Goal: Transaction & Acquisition: Purchase product/service

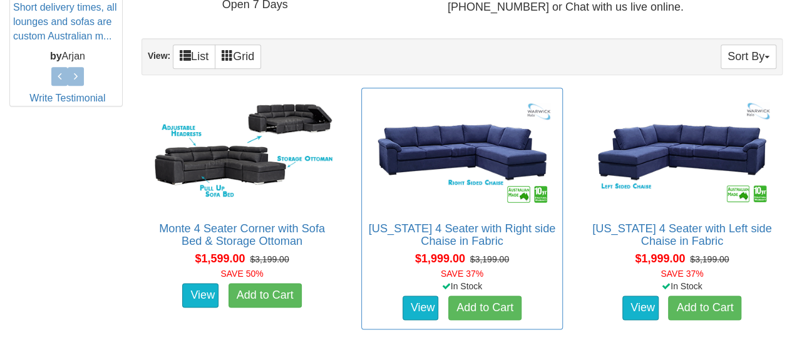
scroll to position [689, 0]
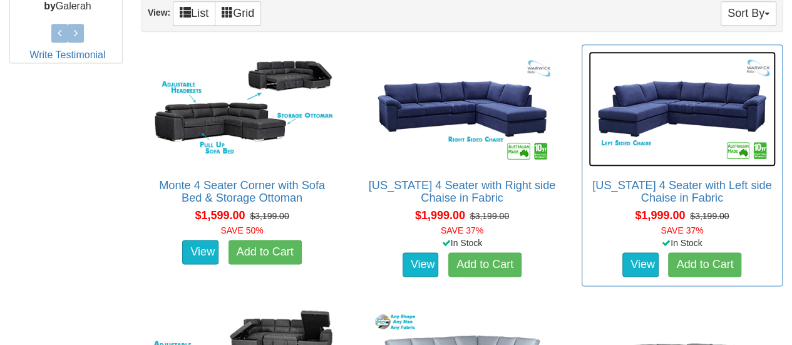
click at [660, 112] on img at bounding box center [682, 108] width 187 height 115
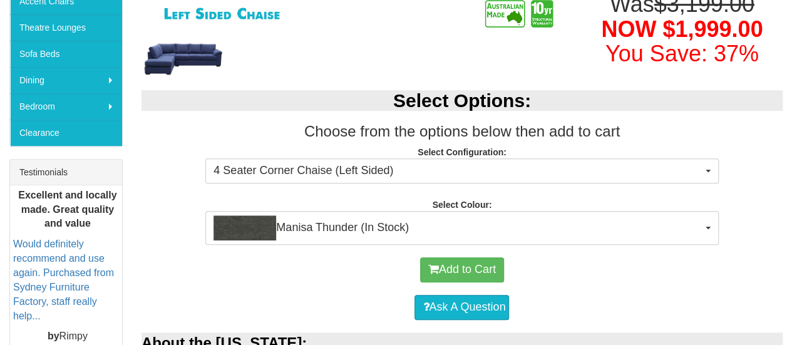
scroll to position [376, 0]
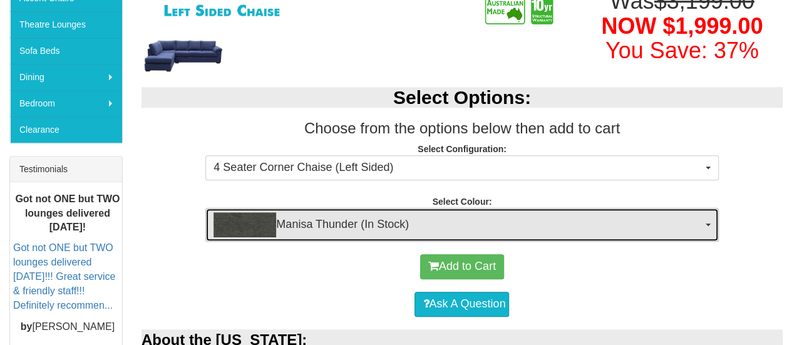
click at [706, 224] on span "button" at bounding box center [708, 225] width 5 height 3
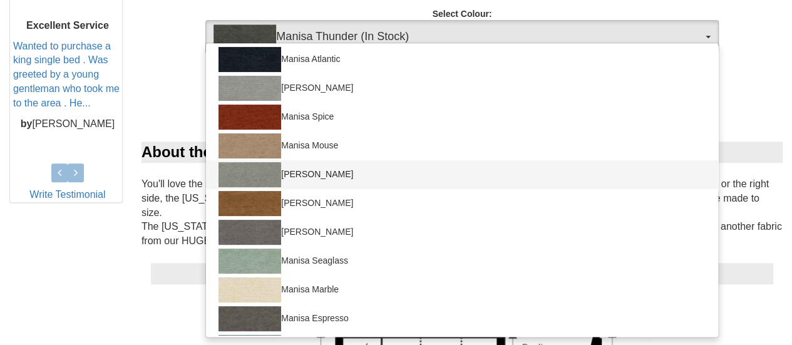
scroll to position [201, 0]
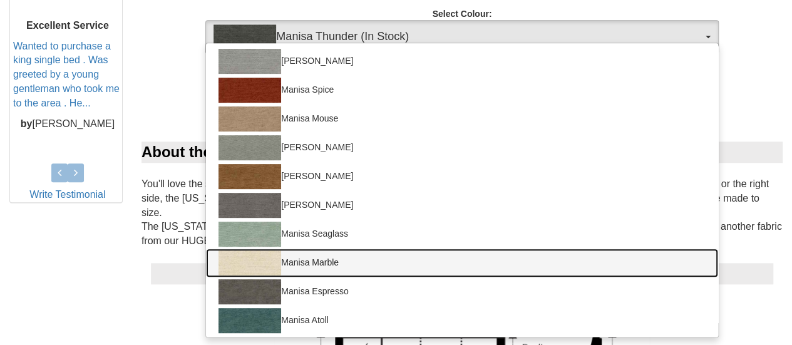
click at [268, 259] on img at bounding box center [250, 262] width 63 height 25
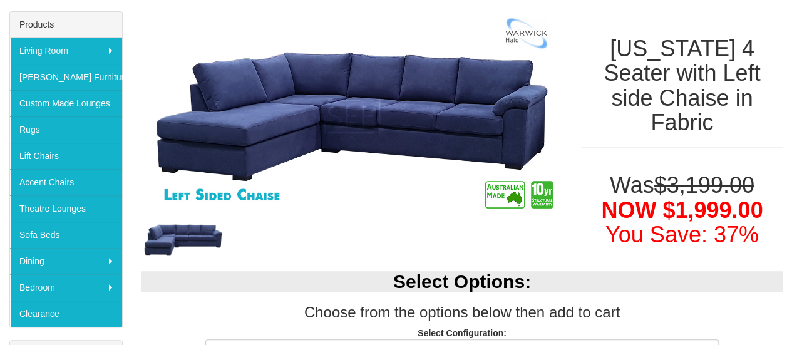
scroll to position [188, 0]
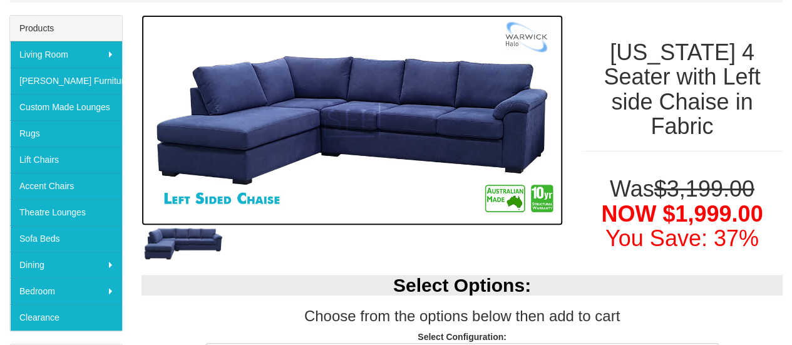
click at [278, 135] on img at bounding box center [352, 120] width 421 height 210
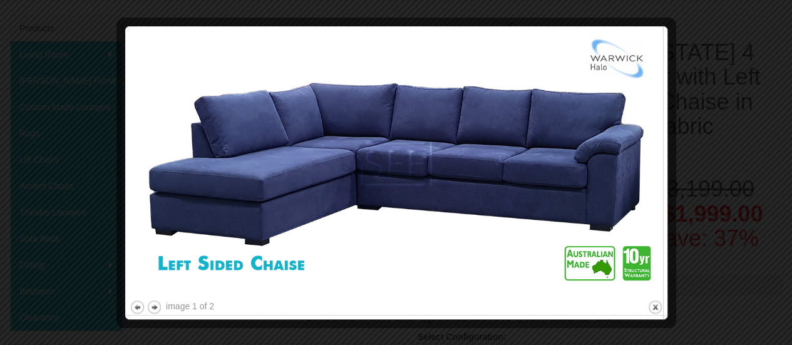
drag, startPoint x: 725, startPoint y: 47, endPoint x: 730, endPoint y: 42, distance: 7.1
click at [728, 43] on div at bounding box center [396, 172] width 792 height 345
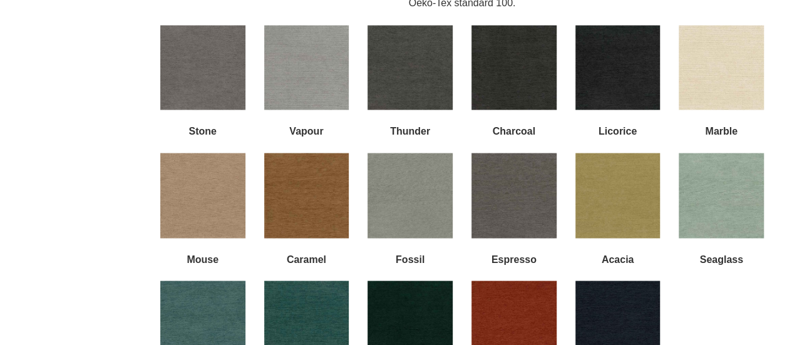
scroll to position [1127, 0]
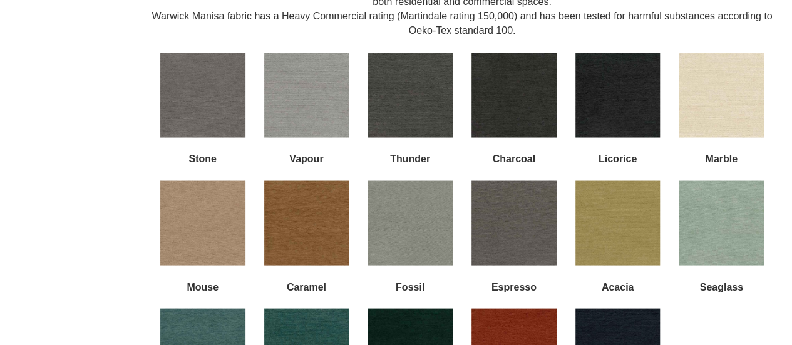
click at [204, 219] on img at bounding box center [202, 222] width 85 height 85
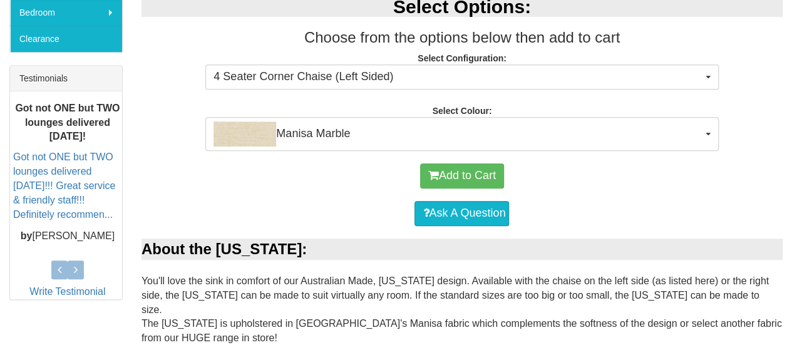
scroll to position [438, 0]
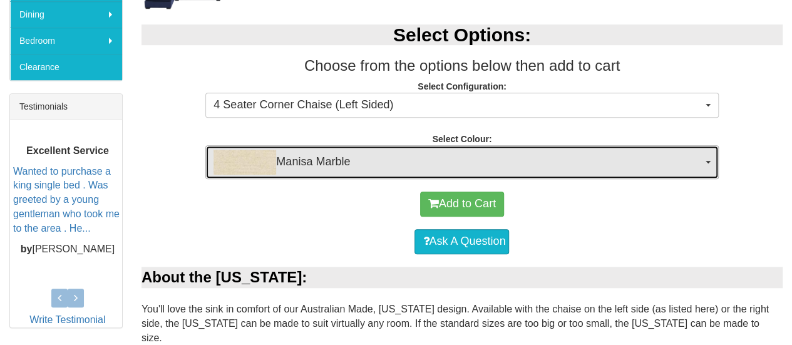
click at [704, 161] on button "Manisa Marble" at bounding box center [461, 162] width 513 height 34
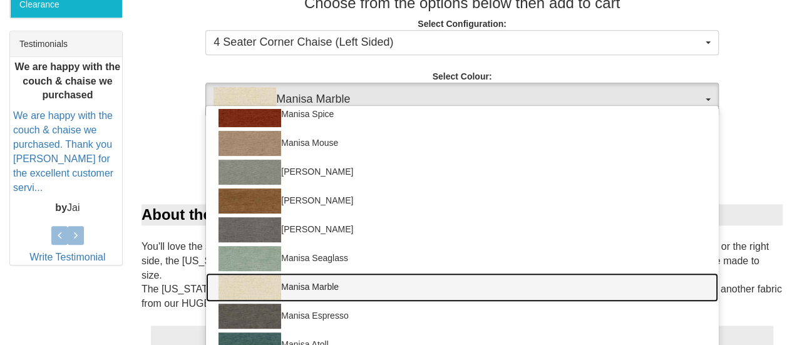
scroll to position [201, 0]
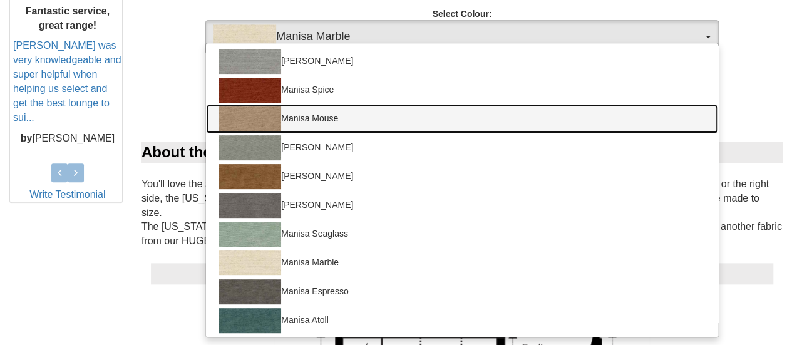
click at [267, 114] on img at bounding box center [250, 118] width 63 height 25
select select "1528"
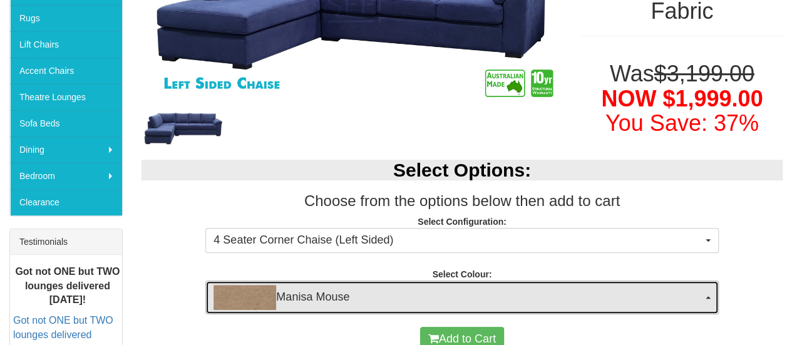
scroll to position [313, 0]
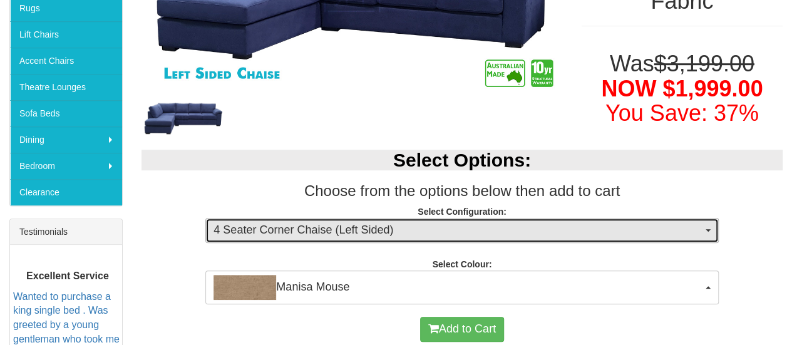
click at [709, 226] on button "4 Seater Corner Chaise (Left Sided)" at bounding box center [461, 230] width 513 height 25
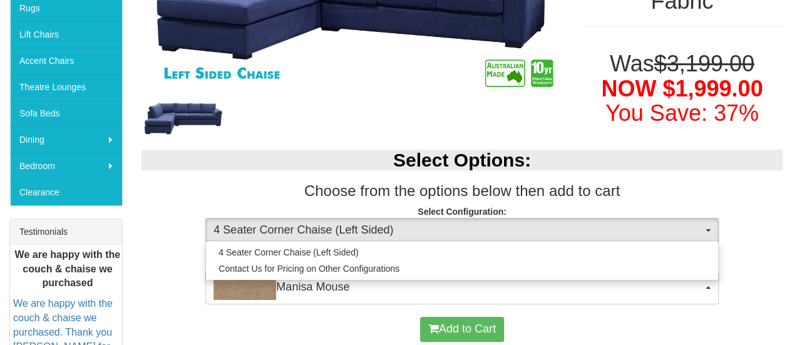
click at [673, 197] on h3 "Choose from the options below then add to cart" at bounding box center [462, 191] width 641 height 16
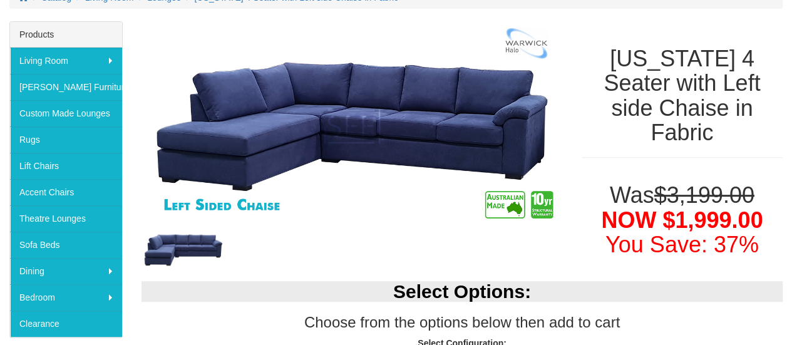
scroll to position [155, 0]
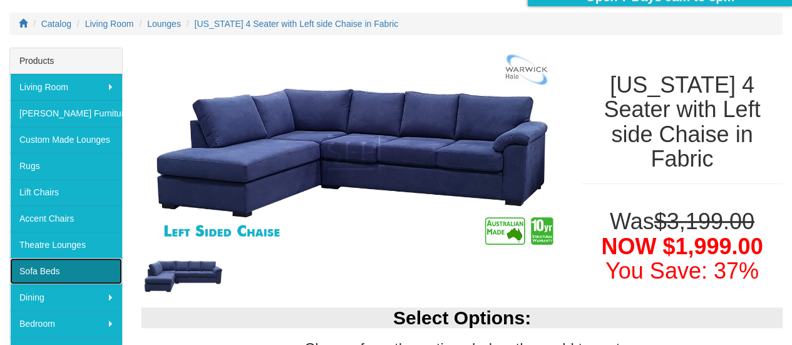
click at [60, 267] on link "Sofa Beds" at bounding box center [66, 271] width 112 height 26
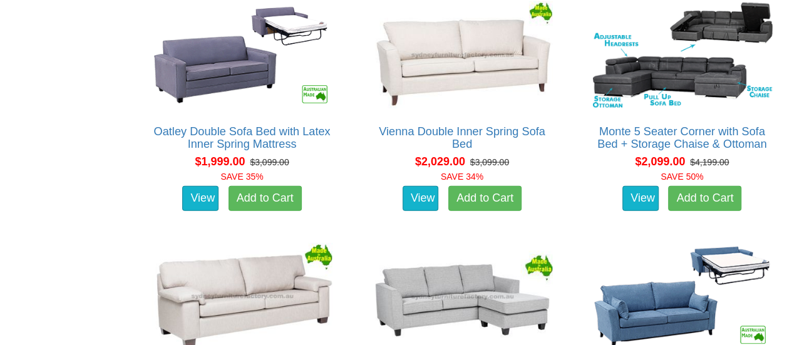
scroll to position [1252, 0]
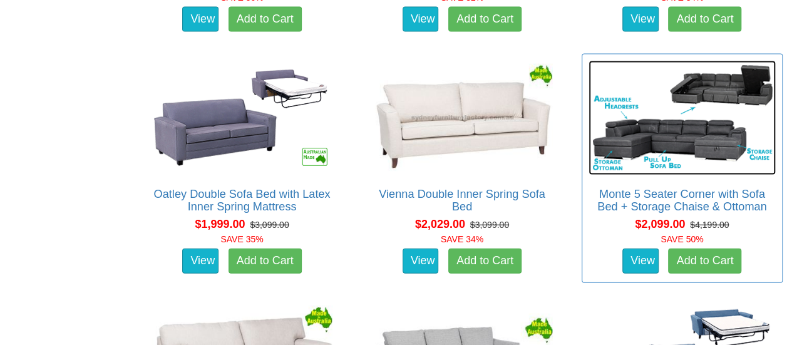
click at [659, 122] on img at bounding box center [682, 118] width 187 height 115
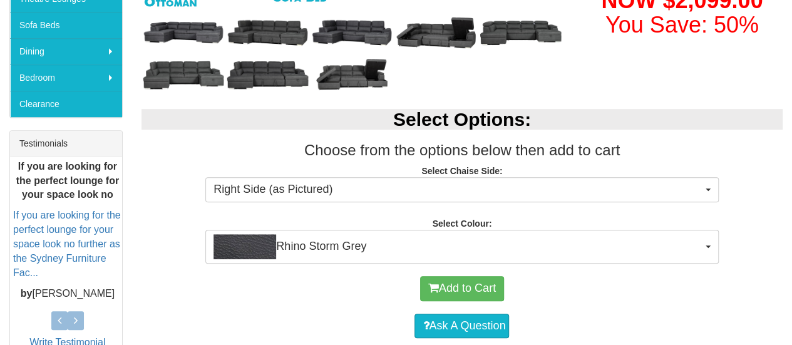
scroll to position [438, 0]
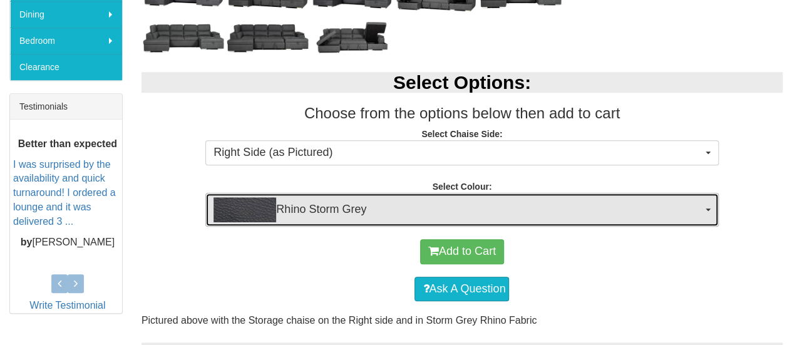
click at [706, 207] on button "Rhino Storm Grey" at bounding box center [461, 210] width 513 height 34
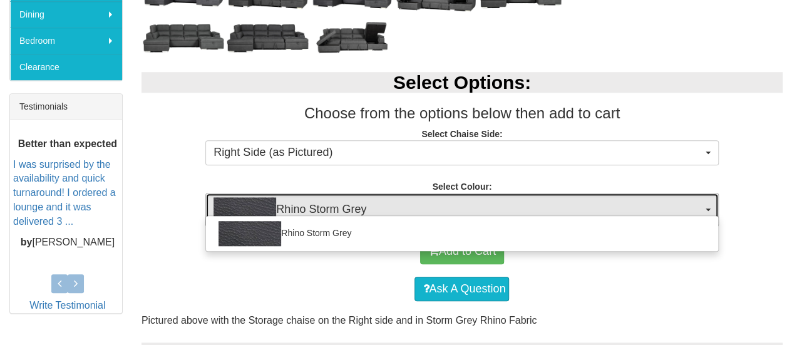
click at [704, 205] on button "Rhino Storm Grey" at bounding box center [461, 210] width 513 height 34
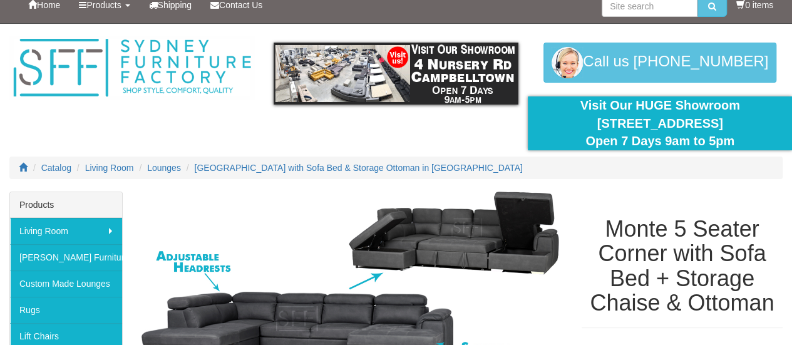
scroll to position [0, 0]
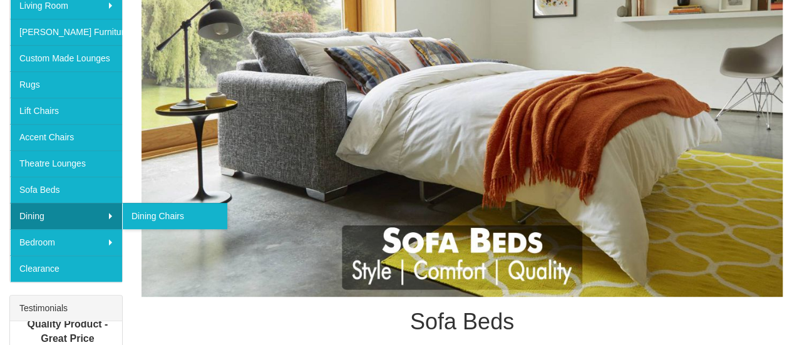
scroll to position [174, 0]
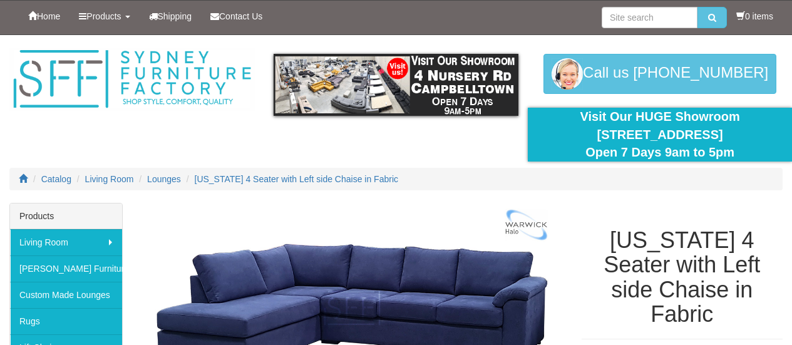
select select "1528"
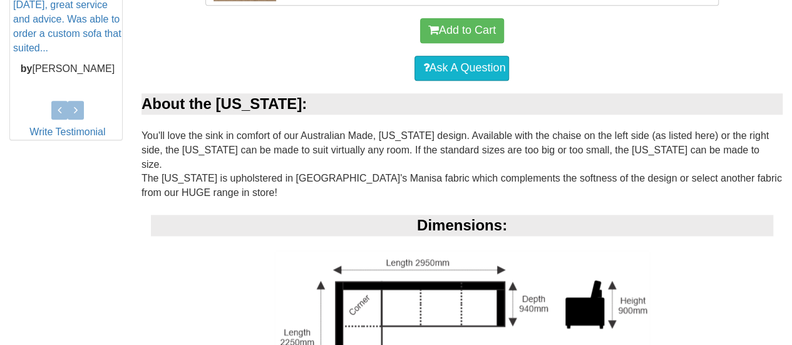
scroll to position [656, 0]
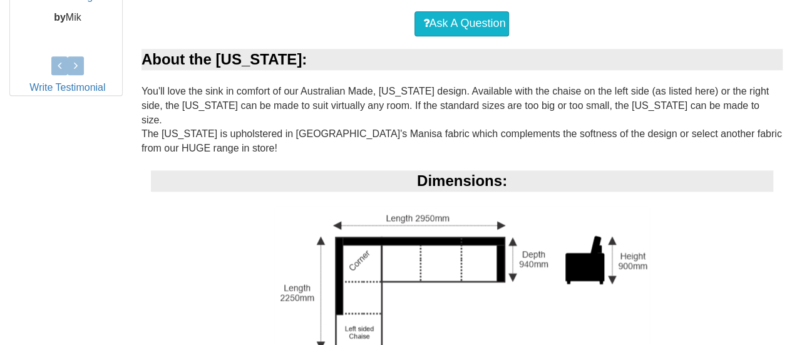
click at [460, 261] on img at bounding box center [462, 282] width 376 height 153
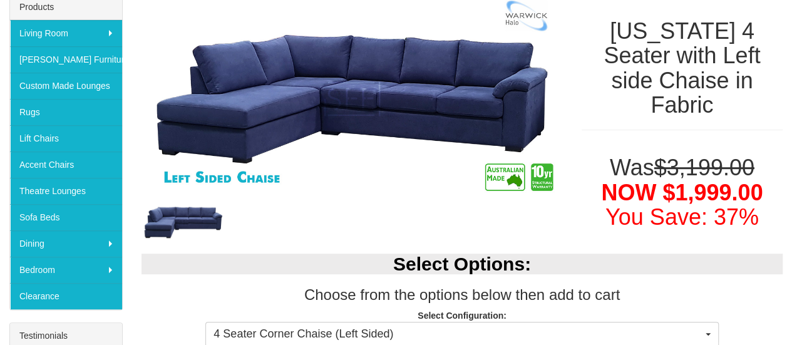
scroll to position [190, 0]
